Goal: Transaction & Acquisition: Purchase product/service

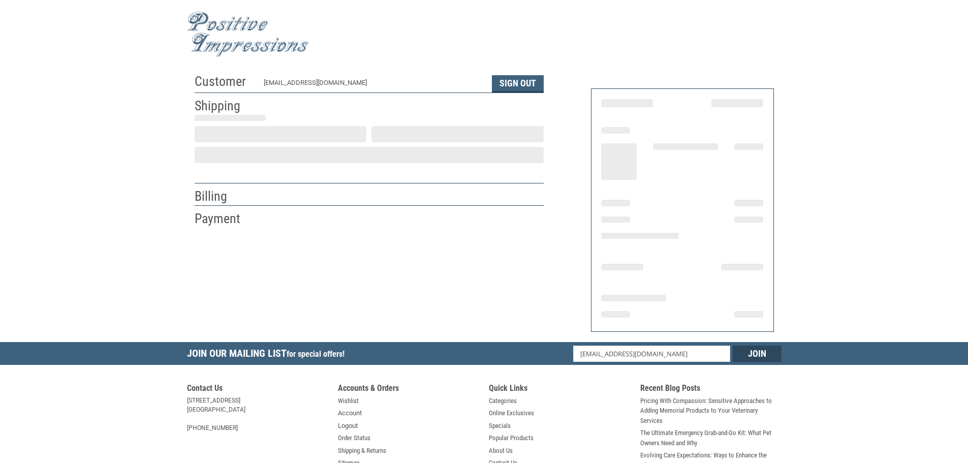
select select "MI"
select select "US"
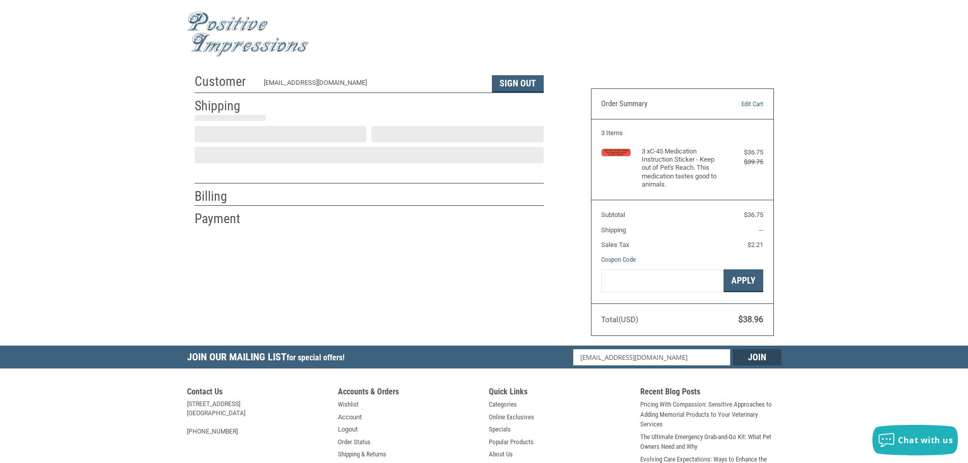
type input "Muskegon"
select select "MI"
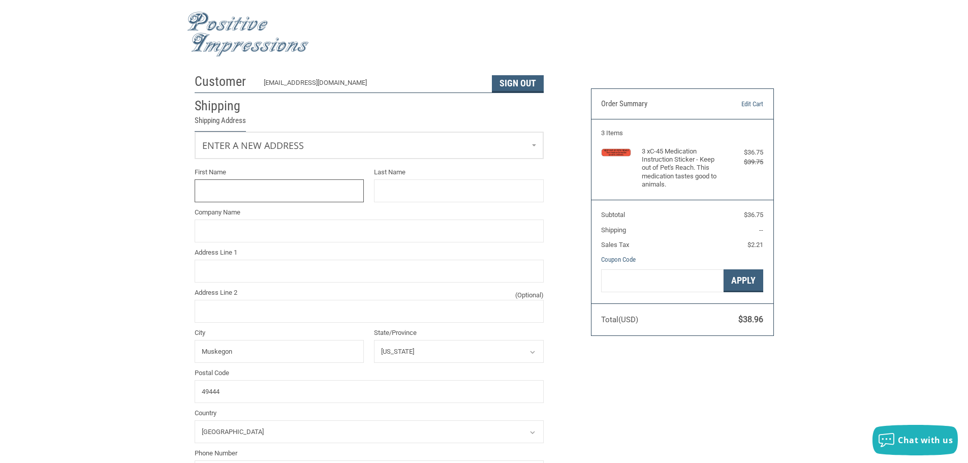
scroll to position [1, 0]
click at [324, 154] on link "Enter a new address" at bounding box center [369, 143] width 348 height 25
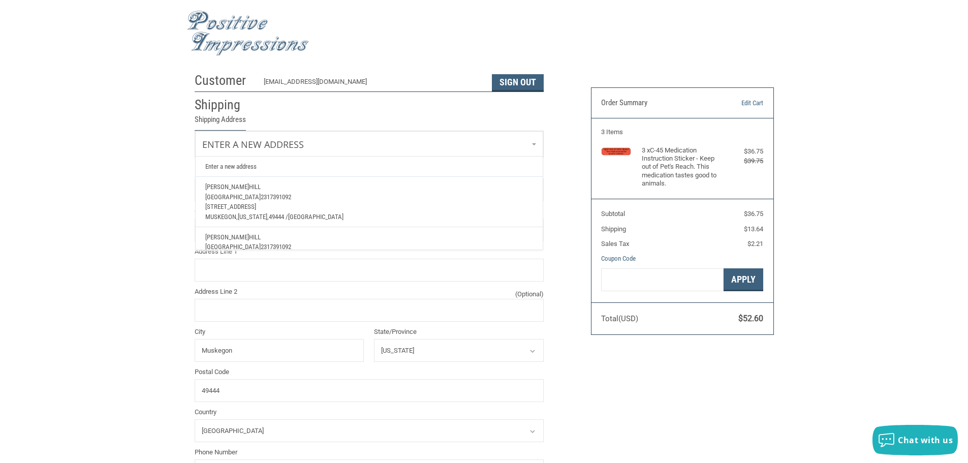
click at [237, 197] on span "[GEOGRAPHIC_DATA]" at bounding box center [232, 197] width 55 height 8
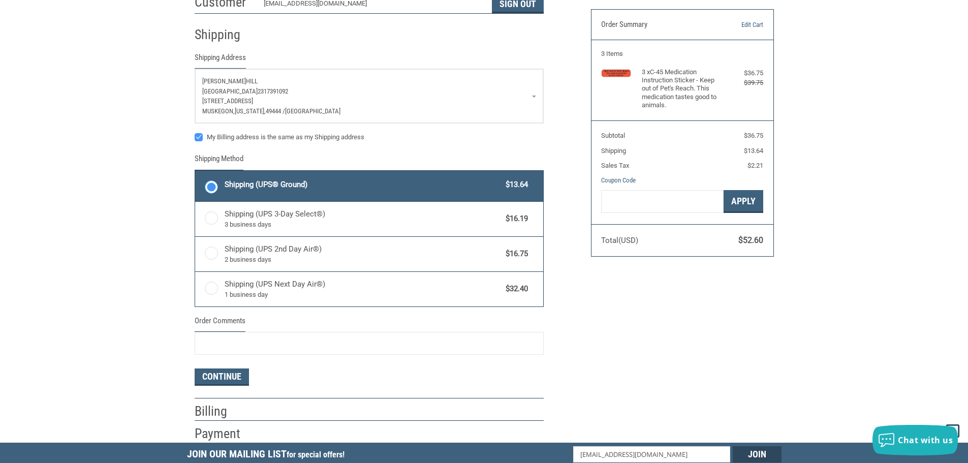
scroll to position [103, 0]
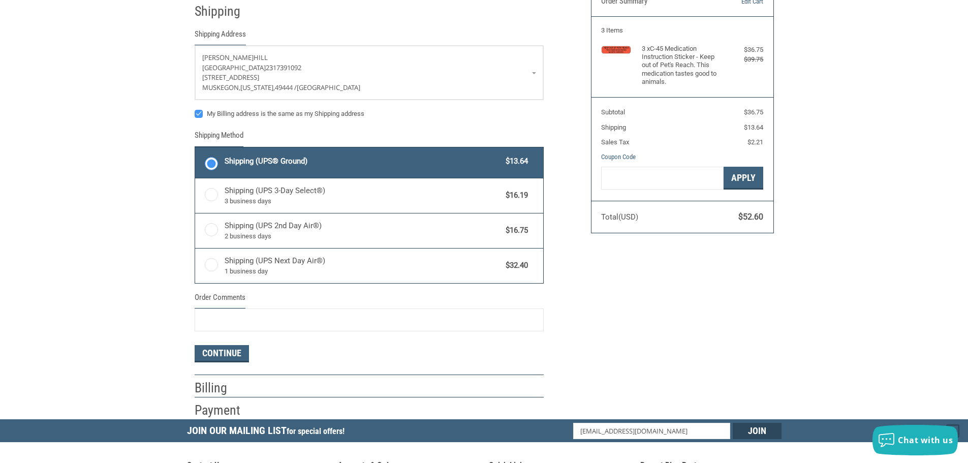
click at [199, 114] on label "My Billing address is the same as my Shipping address" at bounding box center [369, 114] width 349 height 8
click at [195, 109] on input "My Billing address is the same as my Shipping address" at bounding box center [195, 109] width 1 height 1
checkbox input "false"
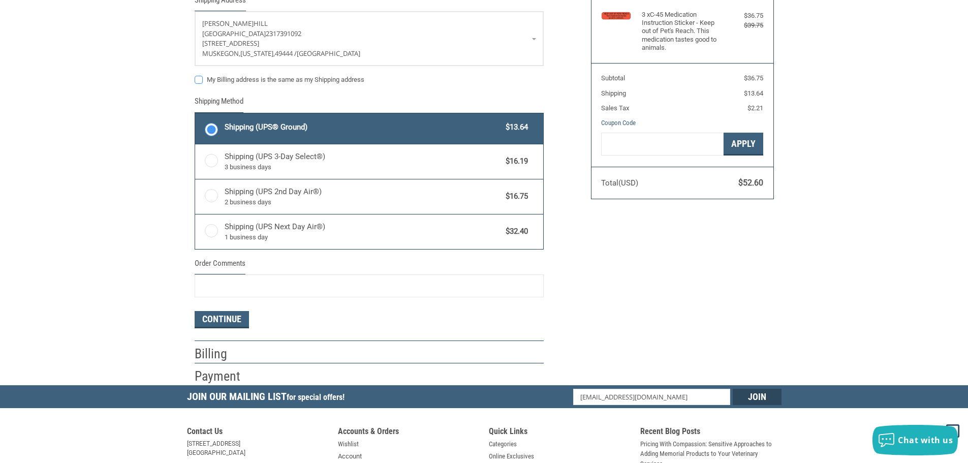
scroll to position [154, 0]
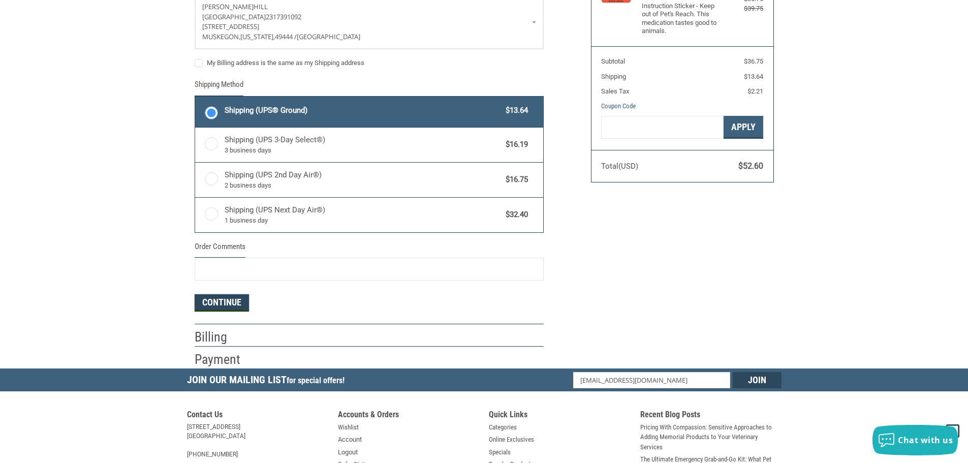
click at [220, 300] on button "Continue" at bounding box center [222, 302] width 54 height 17
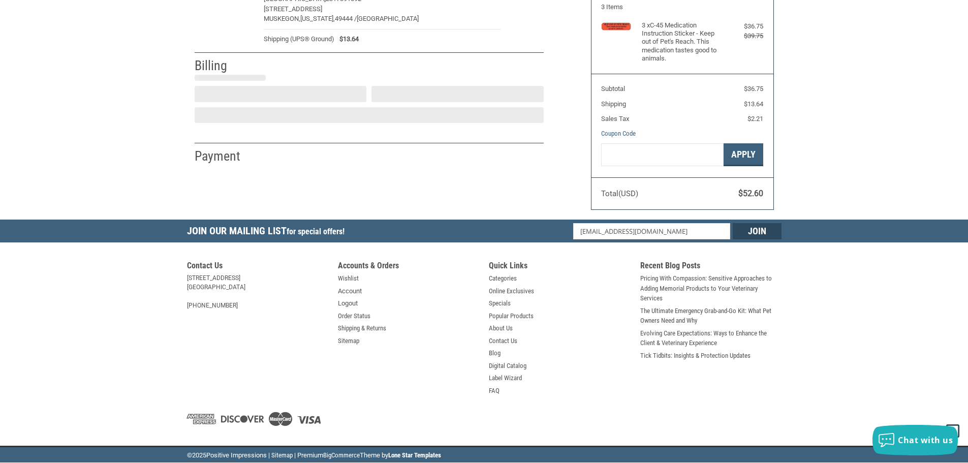
select select "MI"
select select "US"
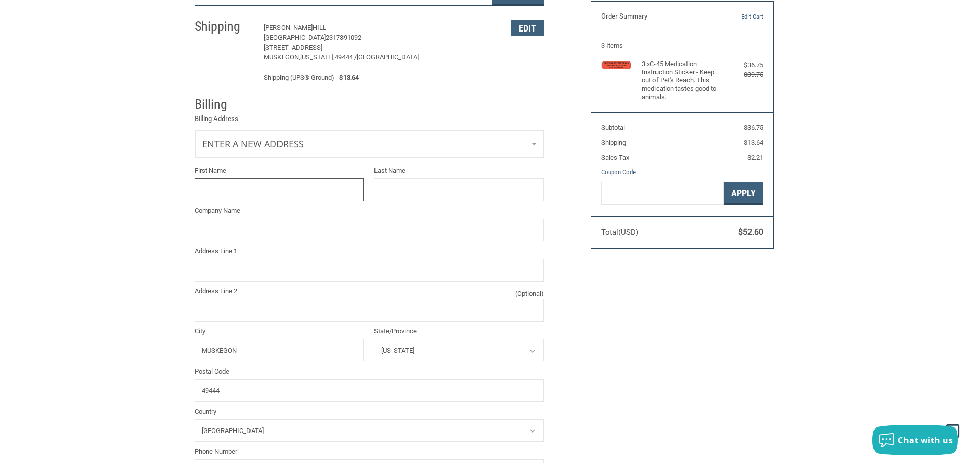
scroll to position [87, 0]
click at [313, 149] on link "Enter a new address" at bounding box center [369, 143] width 348 height 25
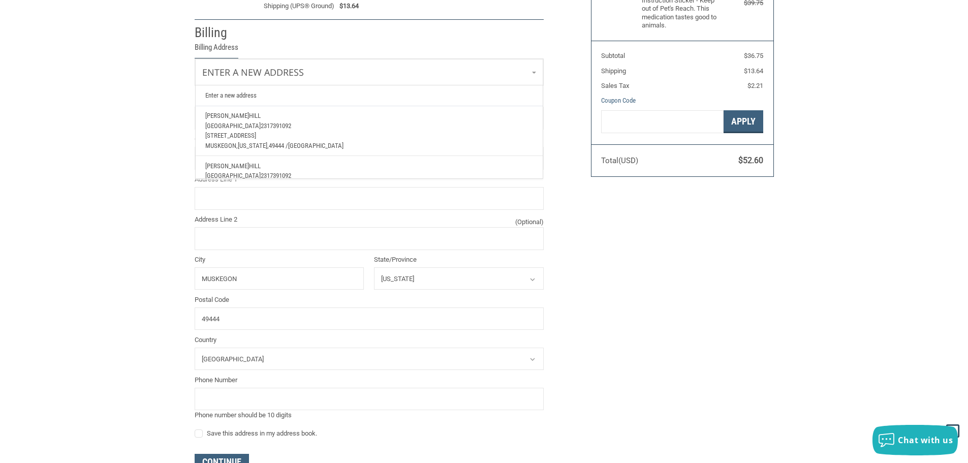
scroll to position [141, 0]
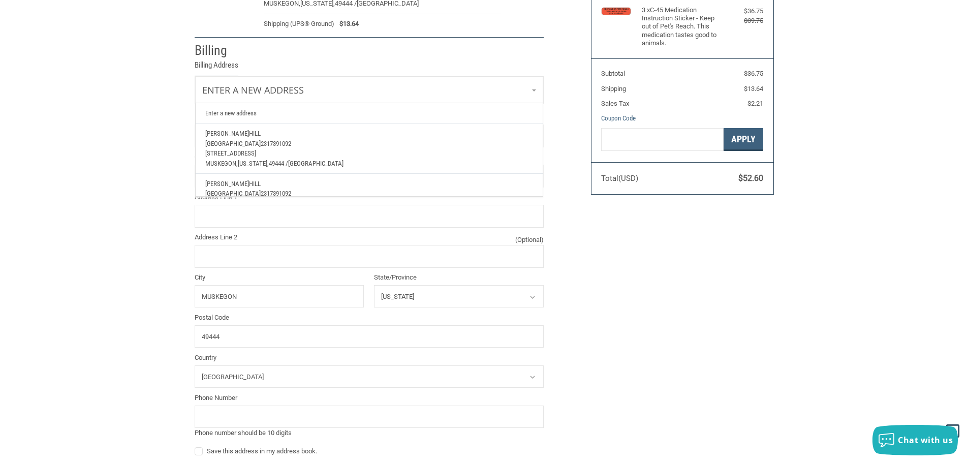
click at [110, 212] on div "Customer [EMAIL_ADDRESS][DOMAIN_NAME] Sign Out Shipping [PERSON_NAME][GEOGRAPHI…" at bounding box center [484, 225] width 968 height 596
click at [307, 91] on link "Enter a new address" at bounding box center [369, 89] width 348 height 25
click at [219, 118] on link "Enter a new address" at bounding box center [369, 112] width 338 height 20
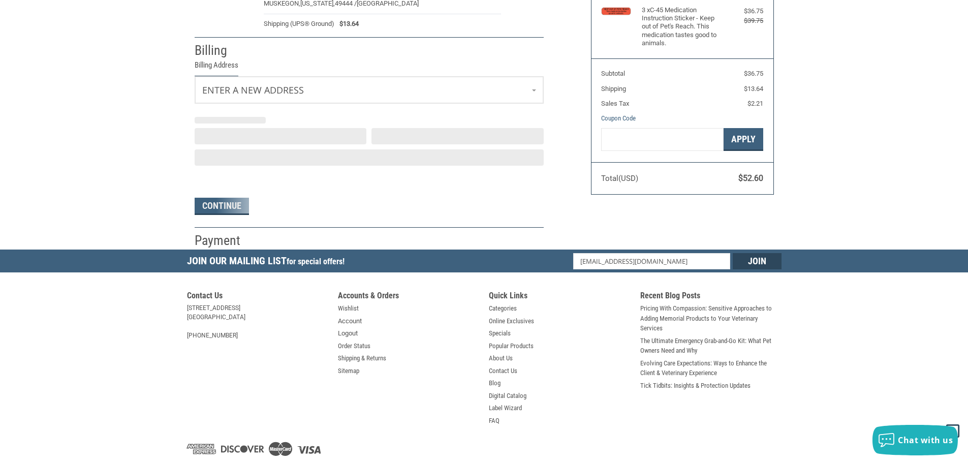
select select "US"
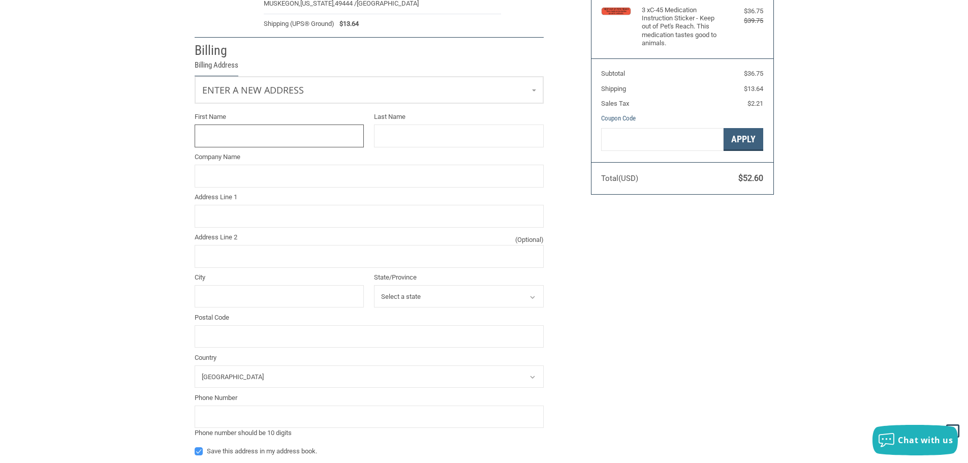
click at [221, 143] on input "First Name" at bounding box center [280, 136] width 170 height 23
type input "[PERSON_NAME]"
type input "[STREET_ADDRESS][PERSON_NAME]"
type input "[GEOGRAPHIC_DATA]"
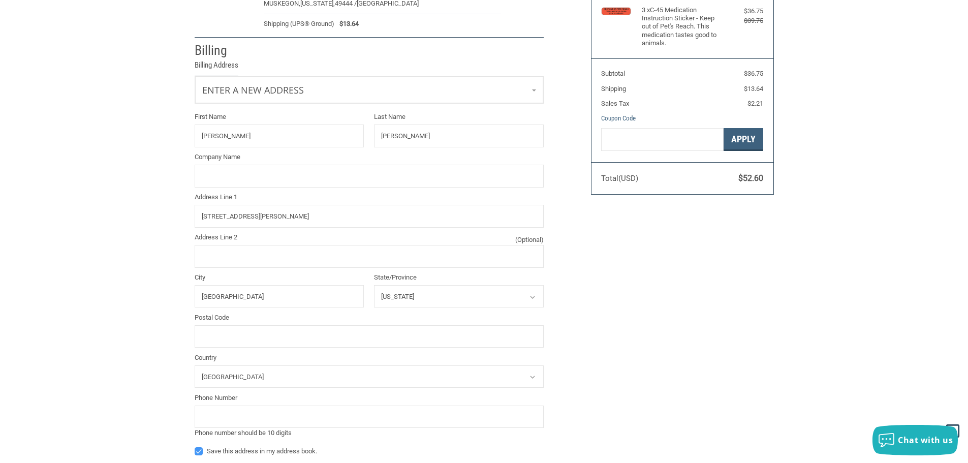
select select "MI"
click at [231, 170] on input "Company Name" at bounding box center [369, 176] width 349 height 23
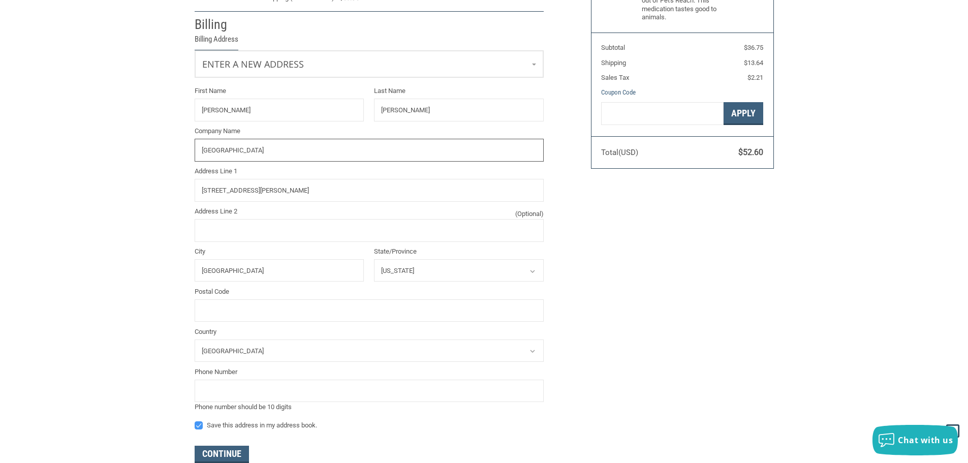
scroll to position [192, 0]
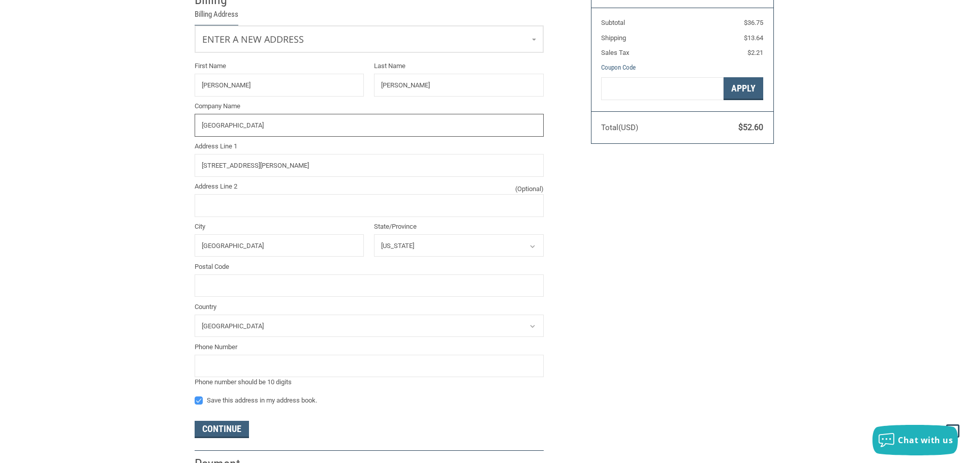
type input "[GEOGRAPHIC_DATA]"
click at [241, 280] on input "Postal Code" at bounding box center [369, 285] width 349 height 23
type input "49441"
drag, startPoint x: 225, startPoint y: 355, endPoint x: 241, endPoint y: 382, distance: 31.7
click at [239, 381] on div "Phone Number Phone number should be 10 digits" at bounding box center [369, 364] width 349 height 45
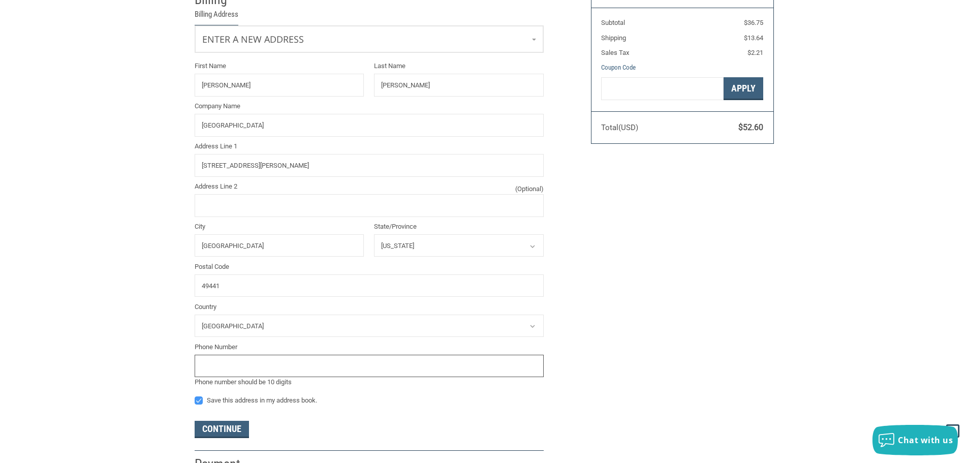
type input "2317391092"
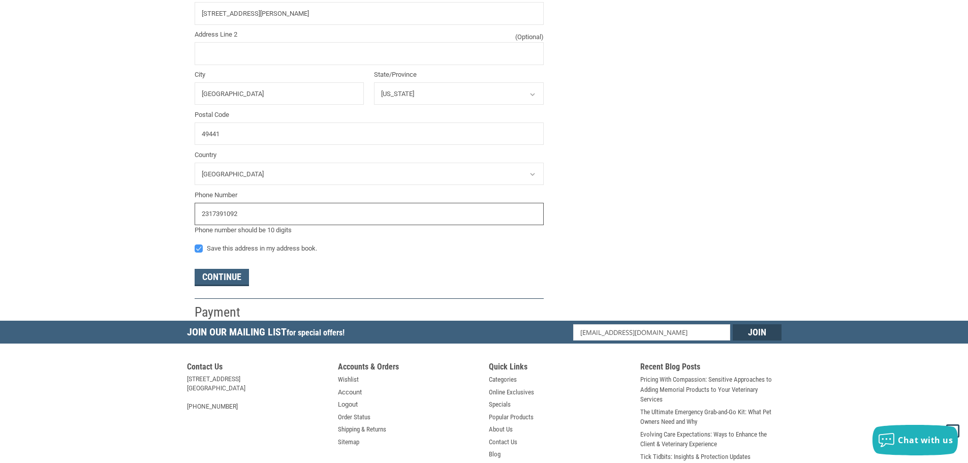
scroll to position [345, 0]
click at [213, 278] on button "Continue" at bounding box center [222, 276] width 54 height 17
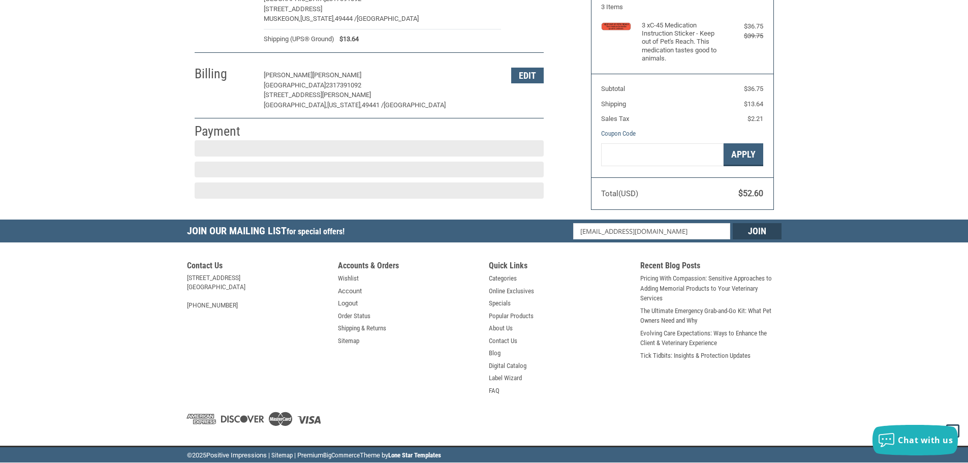
scroll to position [126, 0]
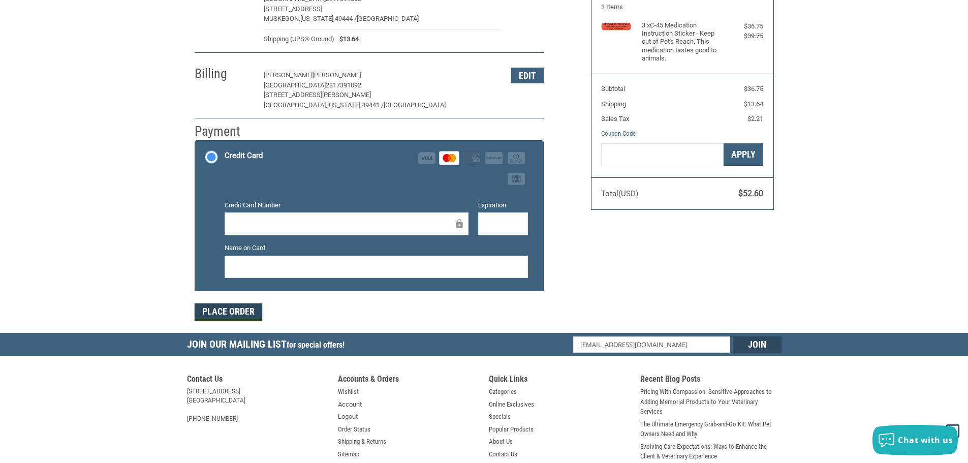
click at [230, 312] on button "Place Order" at bounding box center [229, 311] width 68 height 17
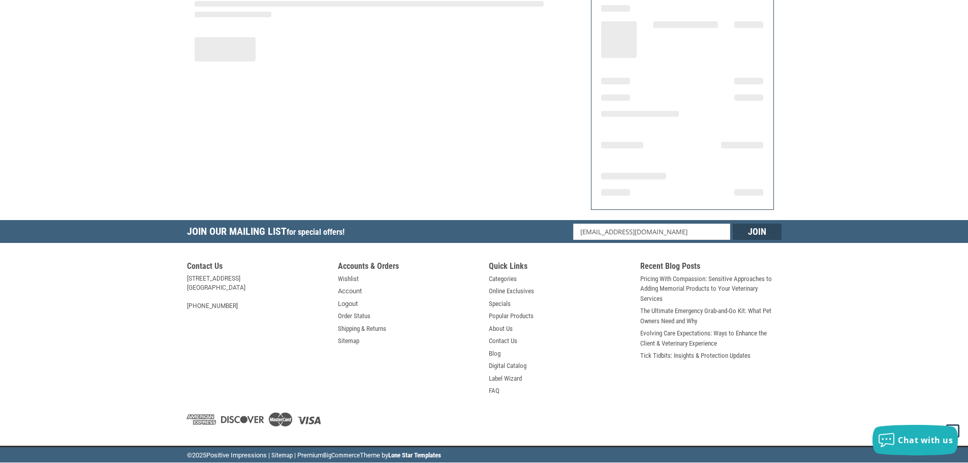
scroll to position [122, 0]
